Goal: Information Seeking & Learning: Understand process/instructions

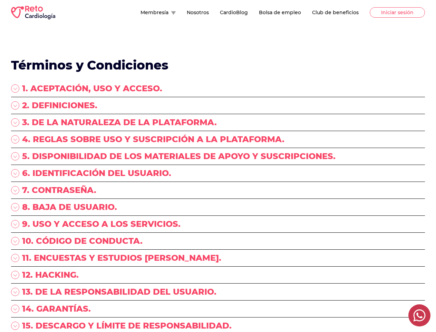
click at [218, 166] on div "5. DISPONIBILIDAD DE LOS MATERIALES DE APOYO Y SUSCRIPCIONES." at bounding box center [218, 159] width 414 height 17
click at [141, 12] on button "Membresía" at bounding box center [158, 12] width 35 height 7
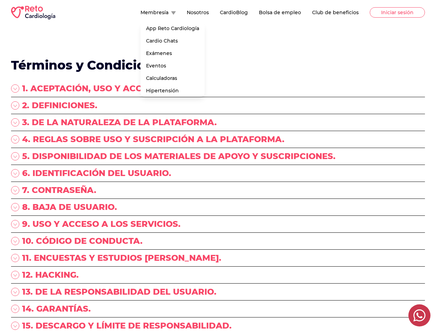
click at [218, 90] on div "1. ACEPTACIÓN, USO Y ACCESO." at bounding box center [218, 90] width 414 height 14
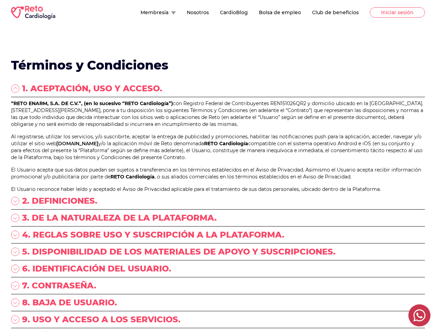
click at [218, 107] on p "“RETO ENARM, S.A. DE C.V.”, (en lo sucesivo “RETO Cardiología”) con Registro Fe…" at bounding box center [218, 114] width 414 height 28
click at [218, 124] on p "“RETO ENARM, S.A. DE C.V.”, (en lo sucesivo “RETO Cardiología”) con Registro Fe…" at bounding box center [218, 114] width 414 height 28
click at [218, 127] on p "“RETO ENARM, S.A. DE C.V.”, (en lo sucesivo “RETO Cardiología”) con Registro Fe…" at bounding box center [218, 114] width 414 height 28
click at [98, 146] on link "[DOMAIN_NAME]" at bounding box center [77, 143] width 42 height 6
click at [218, 161] on p "Al registrarse, utilizar los servicios, y/o suscribirte, aceptar la entrega de …" at bounding box center [218, 147] width 414 height 28
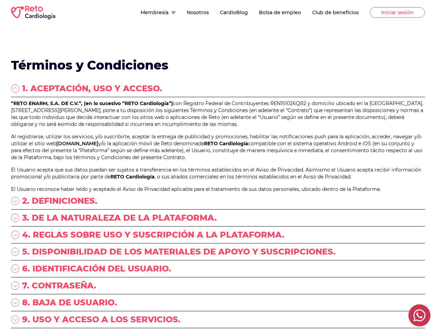
click at [218, 191] on div "“RETO ENARM, S.A. DE C.V.”, (en lo sucesivo “RETO Cardiología”) con Registro Fe…" at bounding box center [218, 146] width 414 height 93
click at [218, 180] on p "El Usuario acepta que sus datos puedan ser sujetos a transferencia en los térmi…" at bounding box center [218, 173] width 414 height 14
